Goal: Task Accomplishment & Management: Use online tool/utility

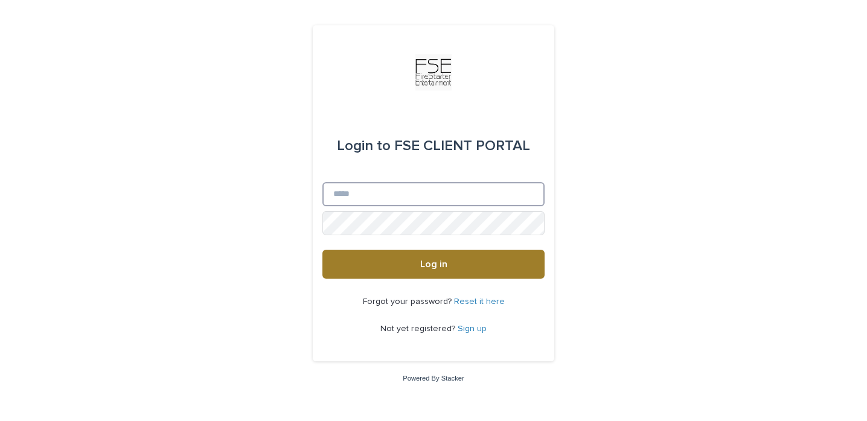
type input "**********"
click at [433, 267] on span "Log in" at bounding box center [433, 265] width 27 height 10
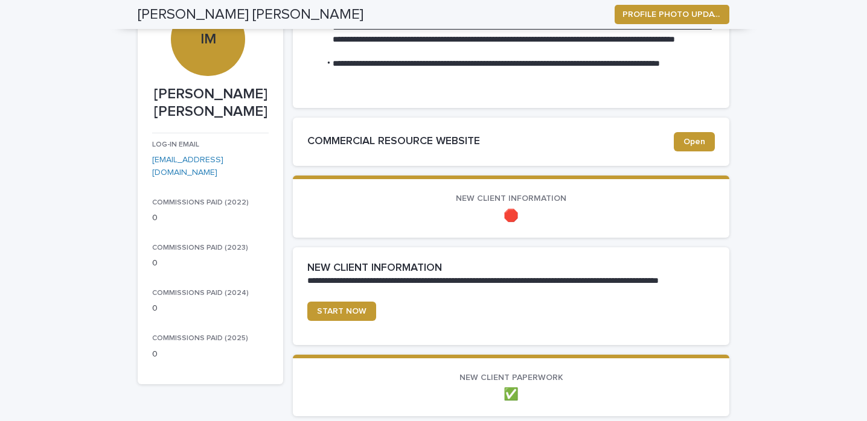
scroll to position [153, 0]
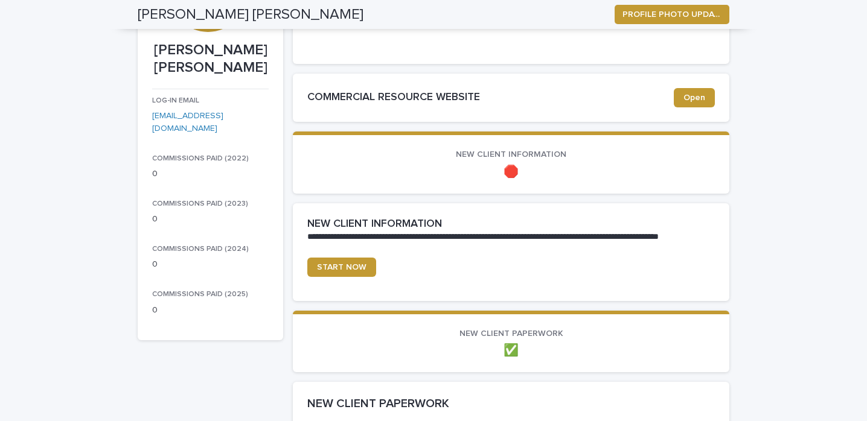
click at [510, 172] on p "🛑" at bounding box center [510, 172] width 407 height 14
click at [353, 264] on span "START NOW" at bounding box center [341, 267] width 49 height 8
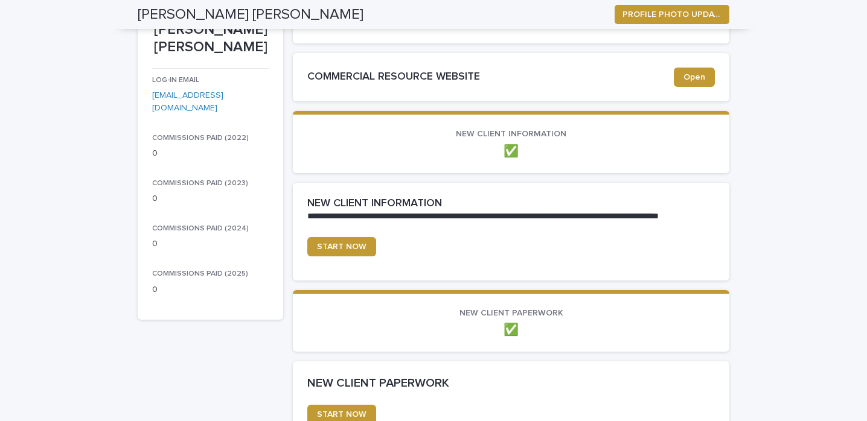
scroll to position [0, 0]
